Goal: Information Seeking & Learning: Learn about a topic

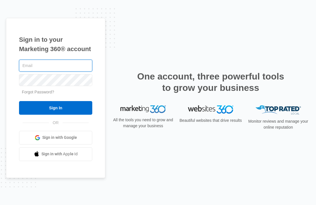
click at [0, 205] on com-1password-button at bounding box center [0, 205] width 0 height 0
type input "[PERSON_NAME][EMAIL_ADDRESS][DOMAIN_NAME]"
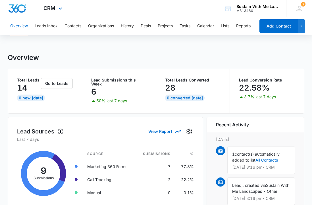
click at [52, 12] on div "CRM Apps Reputation Websites Forms CRM Email Social Shop Payments POS Content A…" at bounding box center [53, 8] width 37 height 17
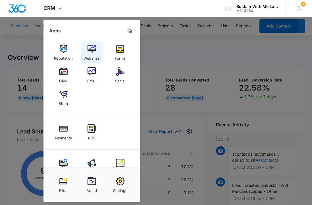
click at [93, 55] on div "Websites" at bounding box center [91, 56] width 16 height 7
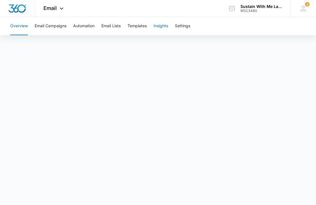
click at [162, 26] on button "Insights" at bounding box center [161, 26] width 14 height 18
click at [64, 28] on button "Email Campaigns" at bounding box center [51, 26] width 32 height 18
